Goal: Information Seeking & Learning: Learn about a topic

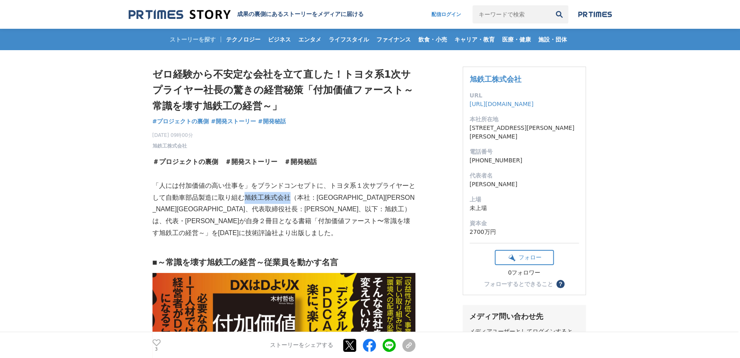
drag, startPoint x: 244, startPoint y: 198, endPoint x: 290, endPoint y: 199, distance: 46.0
click at [290, 199] on p "「人には付加価値の高い仕事を」をブランドコンセプトに、トヨタ系１次サプライヤーとして自動車部品製造に取り組む旭鉄工株式会社（本社：[GEOGRAPHIC_DA…" at bounding box center [283, 209] width 263 height 59
copy p "旭鉄工株式会社"
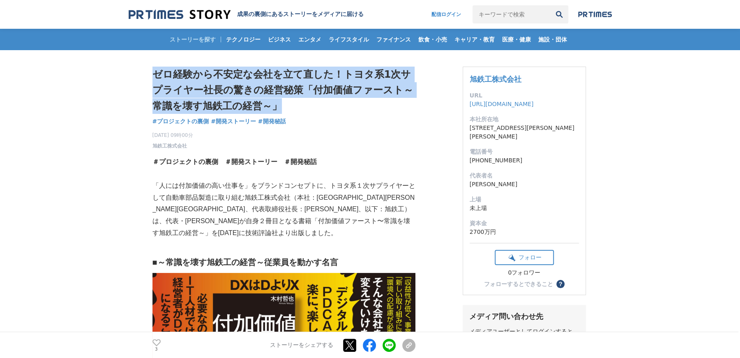
drag, startPoint x: 285, startPoint y: 107, endPoint x: 154, endPoint y: 80, distance: 133.4
click at [154, 80] on h1 "ゼロ経験から不安定な会社を立て直した！トヨタ系1次サプライヤー社長の驚きの経営秘策「付加価値ファースト～常識を壊す旭鉄工の経営～」" at bounding box center [283, 90] width 263 height 47
copy h1 "ゼロ経験から不安定な会社を立て直した！トヨタ系1次サプライヤー社長の驚きの経営秘策「付加価値ファースト～常識を壊す旭鉄工の経営～」"
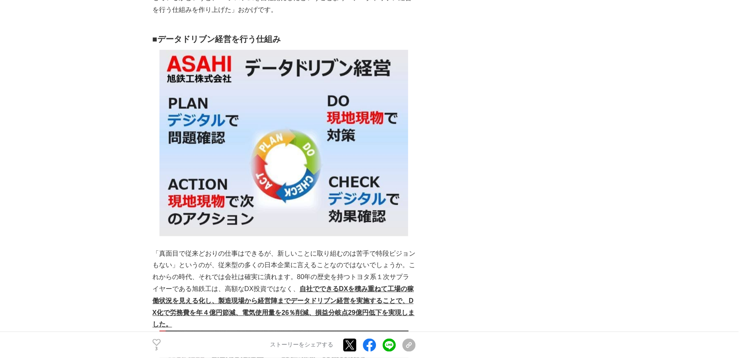
scroll to position [821, 0]
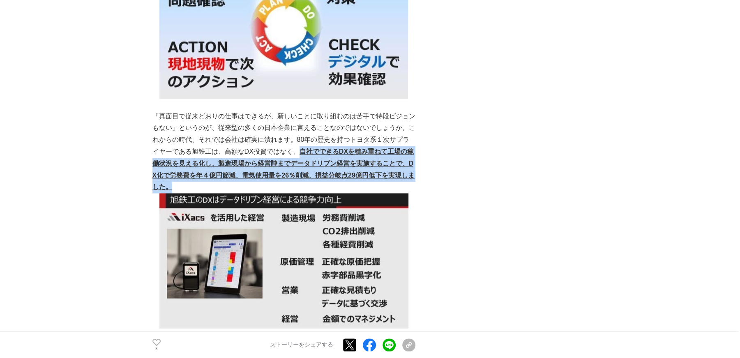
drag, startPoint x: 202, startPoint y: 179, endPoint x: 302, endPoint y: 143, distance: 106.3
click at [302, 143] on p "「真面目で従来どおりの仕事はできるが、新しいことに取り組むのは苦手で特段ビジョンもない」というのが、従来型の多くの日本企業に言えることなのではないでしょうか。…" at bounding box center [283, 151] width 263 height 83
copy u "自社でできるDXを積み重ねて工場の稼働状況を見える化し、製造現場から経営陣までデータドリブン経営を実施することで、DX化で労務費を年４億円節減、電気使用量を2…"
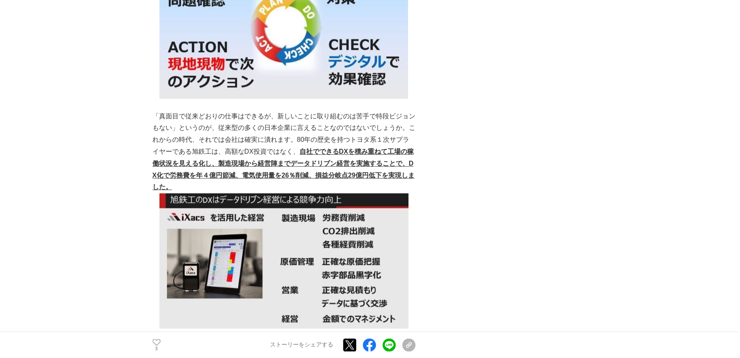
scroll to position [958, 0]
